Goal: Task Accomplishment & Management: Use online tool/utility

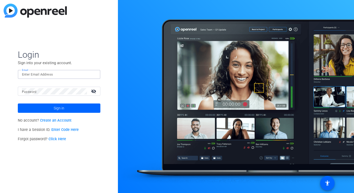
click at [86, 75] on input "Email" at bounding box center [59, 74] width 74 height 6
click at [18, 103] on button "Sign in" at bounding box center [59, 107] width 83 height 9
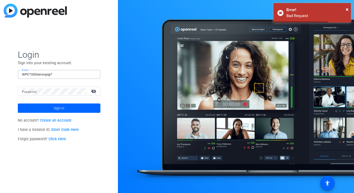
drag, startPoint x: 63, startPoint y: 73, endPoint x: 2, endPoint y: 72, distance: 60.4
click at [2, 72] on div "Login Sign into your existing account. Email WPC*303innovpop* Password visibili…" at bounding box center [59, 96] width 118 height 193
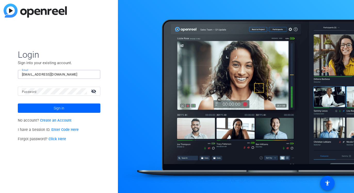
type input "[EMAIL_ADDRESS][DOMAIN_NAME]"
click at [34, 90] on mat-label "Password" at bounding box center [29, 92] width 15 height 4
click at [18, 103] on button "Sign in" at bounding box center [59, 107] width 83 height 9
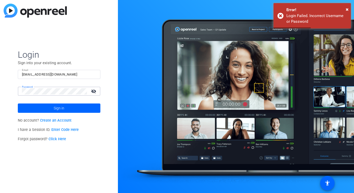
click at [95, 91] on mat-icon "visibility_off" at bounding box center [94, 90] width 12 height 7
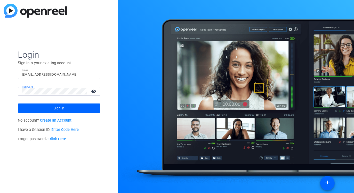
click at [154, 47] on div at bounding box center [236, 96] width 236 height 193
click at [68, 111] on span at bounding box center [59, 108] width 83 height 12
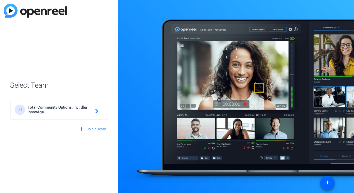
click at [68, 111] on span "Total Community Options, Inc. dba InnovAge" at bounding box center [60, 109] width 65 height 9
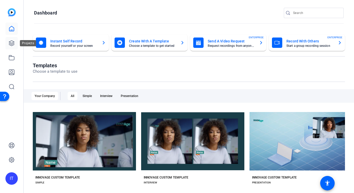
click at [13, 45] on icon at bounding box center [11, 43] width 5 height 5
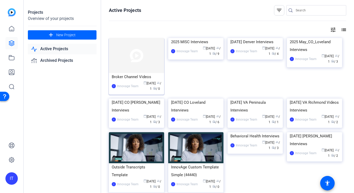
click at [133, 73] on div "Broker Channel Videos" at bounding box center [137, 77] width 50 height 8
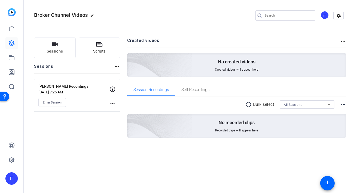
click at [68, 84] on p "[PERSON_NAME] Recordings" at bounding box center [73, 86] width 71 height 6
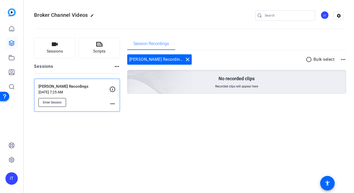
click at [52, 102] on span "Enter Session" at bounding box center [52, 102] width 19 height 4
